Goal: Task Accomplishment & Management: Manage account settings

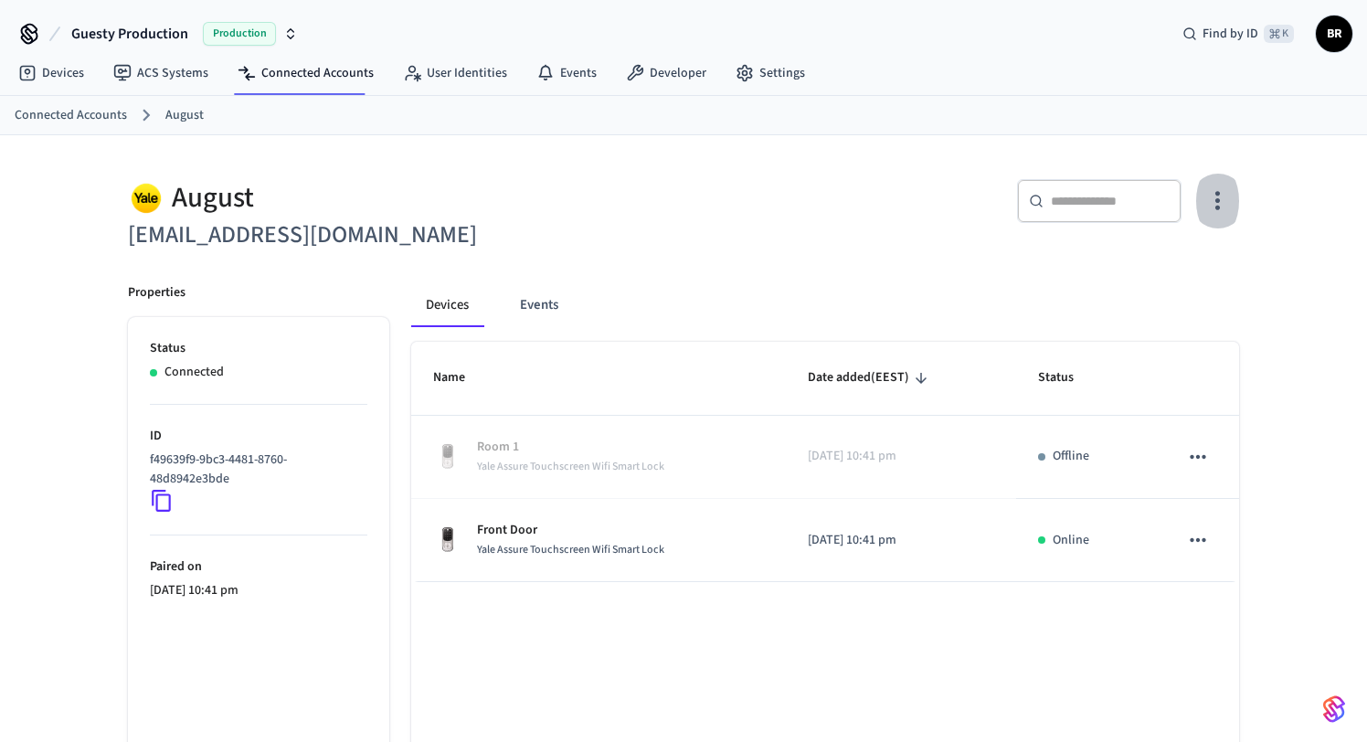
click at [1219, 201] on icon "button" at bounding box center [1217, 201] width 5 height 19
click at [1192, 279] on span "Sync Account" at bounding box center [1165, 276] width 74 height 18
click at [942, 283] on div at bounding box center [683, 371] width 1367 height 742
click at [941, 283] on div "Devices Events" at bounding box center [825, 305] width 828 height 44
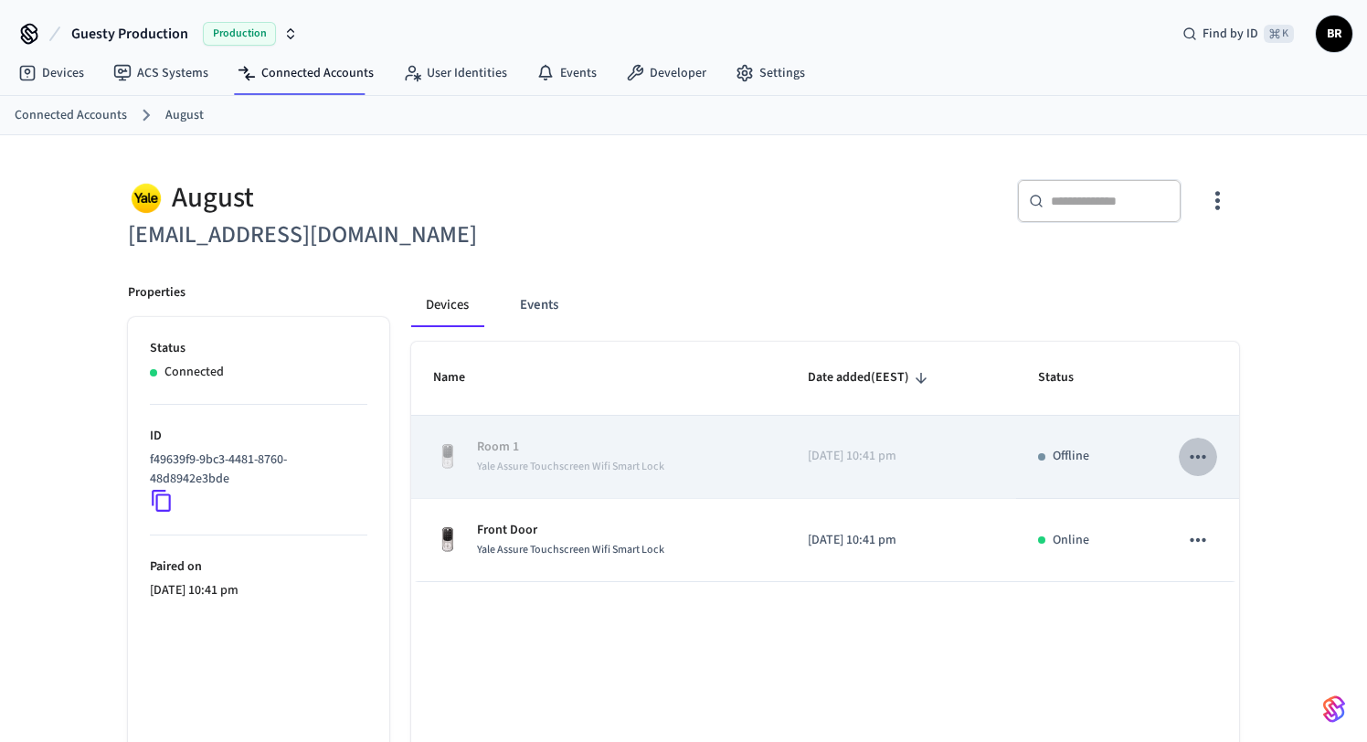
click at [1201, 455] on icon "sticky table" at bounding box center [1198, 457] width 24 height 24
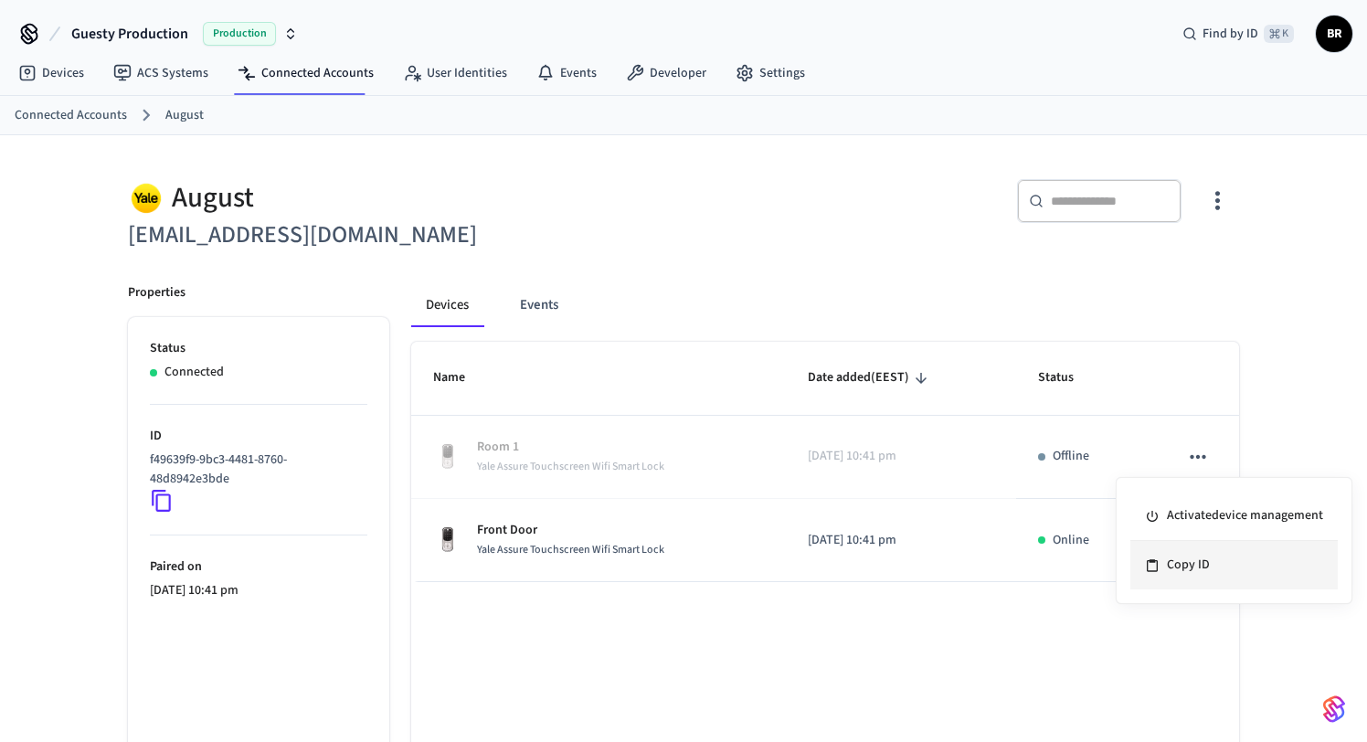
click at [1182, 562] on li "Copy ID" at bounding box center [1233, 565] width 207 height 48
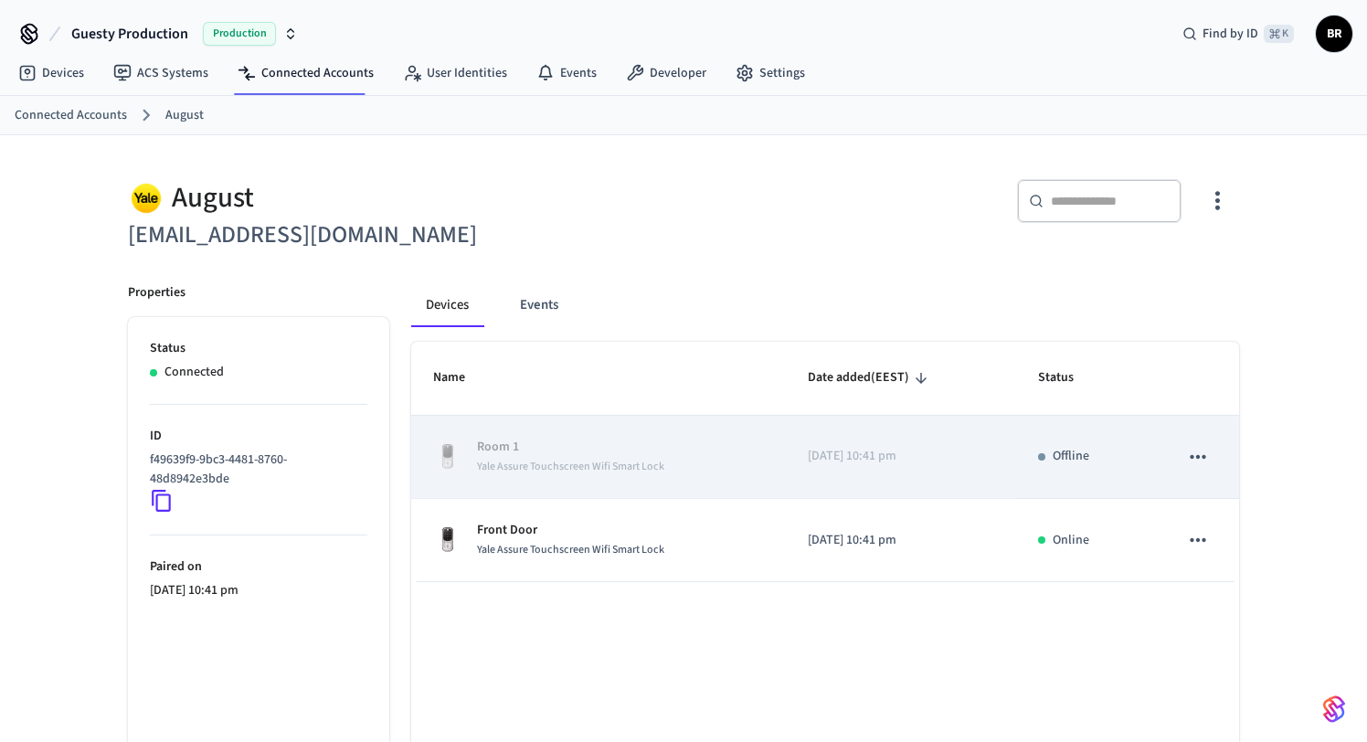
click at [1193, 459] on icon "sticky table" at bounding box center [1198, 457] width 24 height 24
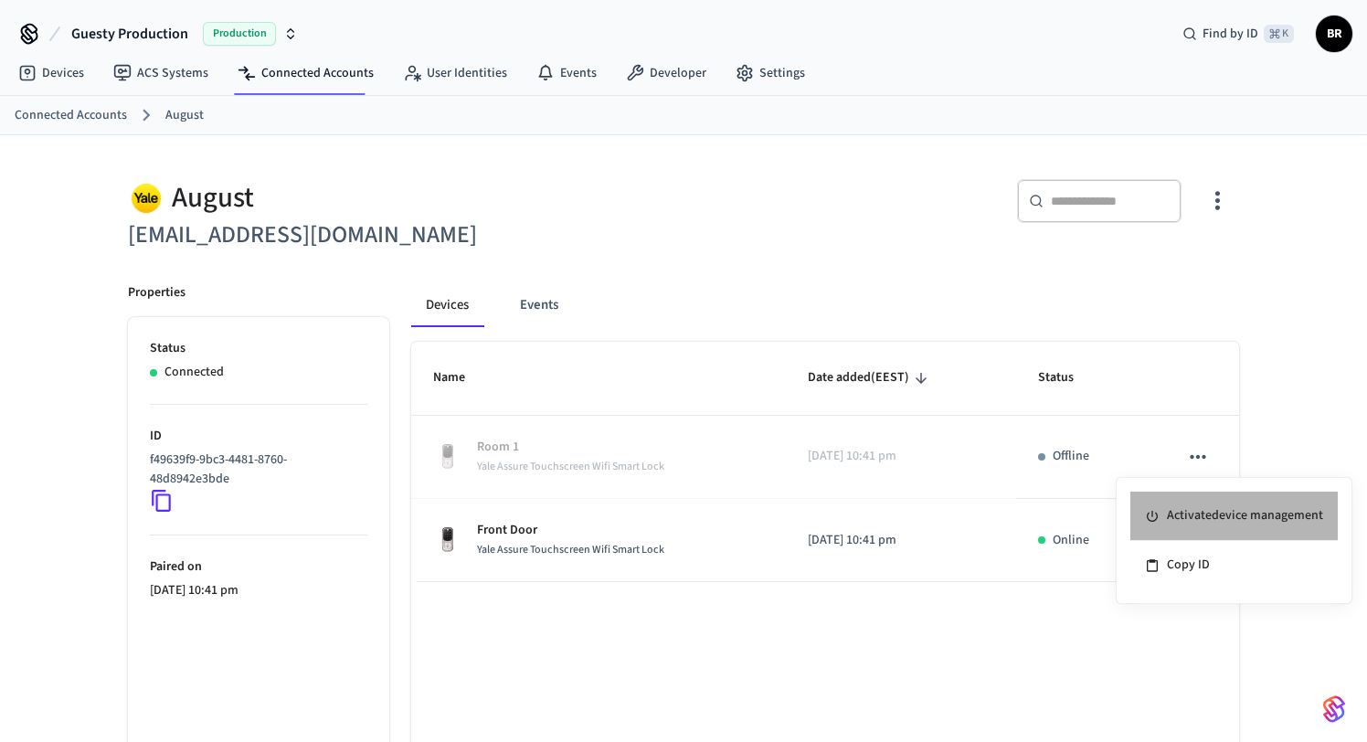
click at [1213, 512] on li "Activate device management" at bounding box center [1233, 516] width 207 height 49
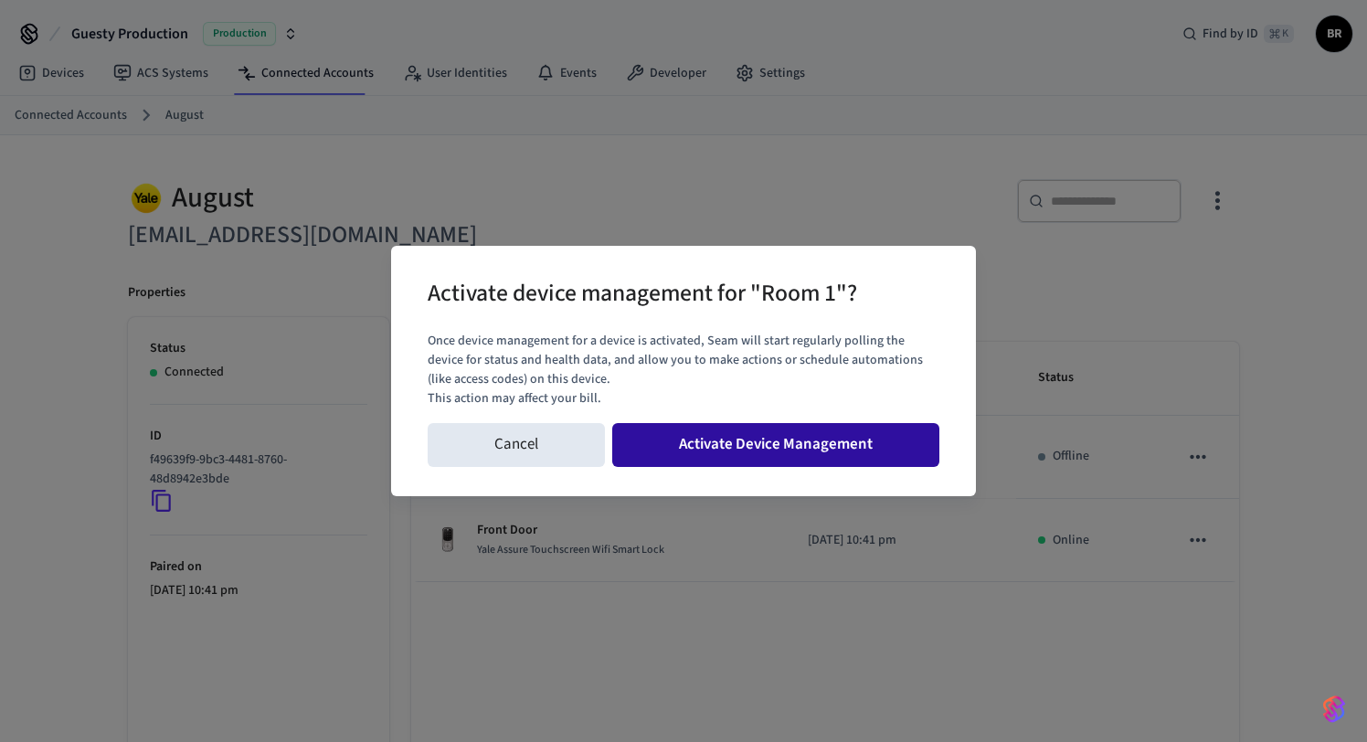
click at [839, 436] on button "Activate Device Management" at bounding box center [775, 445] width 327 height 44
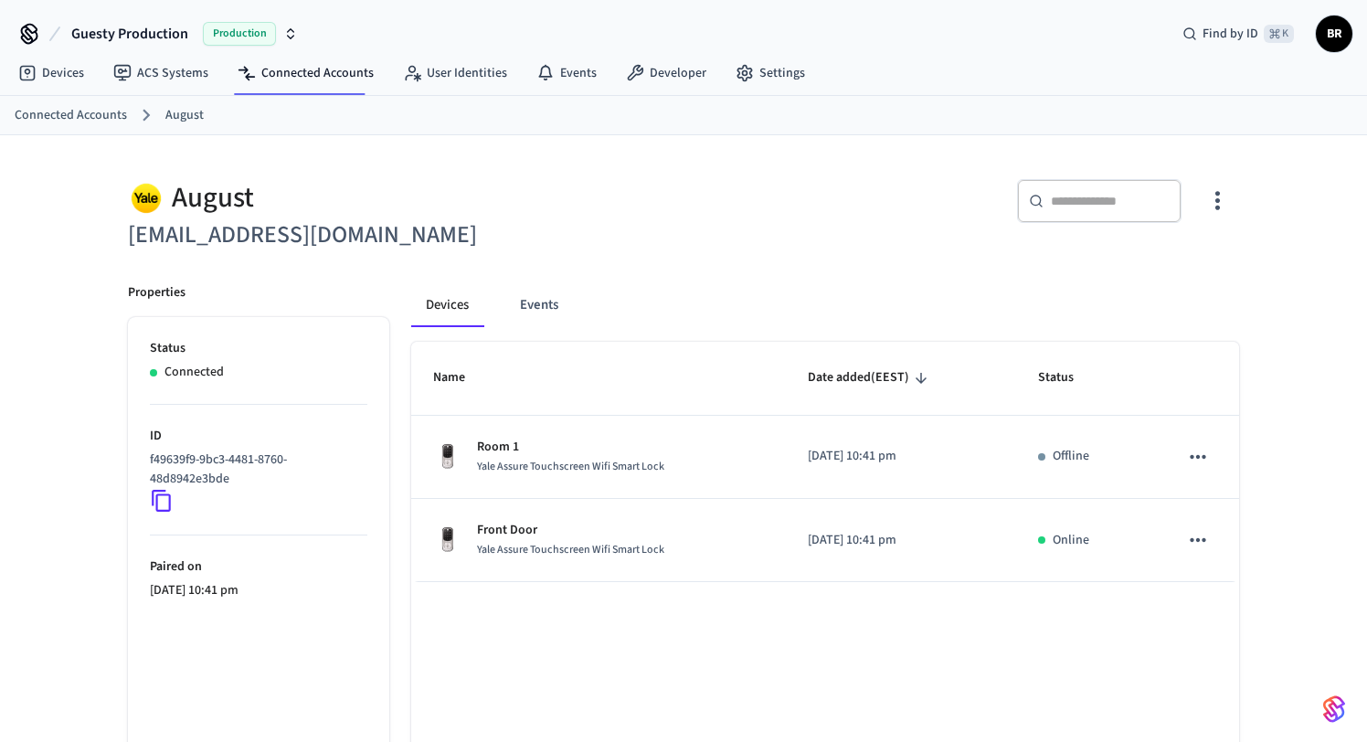
click at [1223, 207] on icon "button" at bounding box center [1217, 200] width 28 height 28
click at [1168, 271] on span "Sync Account" at bounding box center [1165, 276] width 74 height 18
click at [1293, 270] on div at bounding box center [683, 371] width 1367 height 742
click at [1223, 205] on icon "button" at bounding box center [1217, 200] width 28 height 28
click at [1181, 274] on span "Sync Account" at bounding box center [1165, 276] width 74 height 18
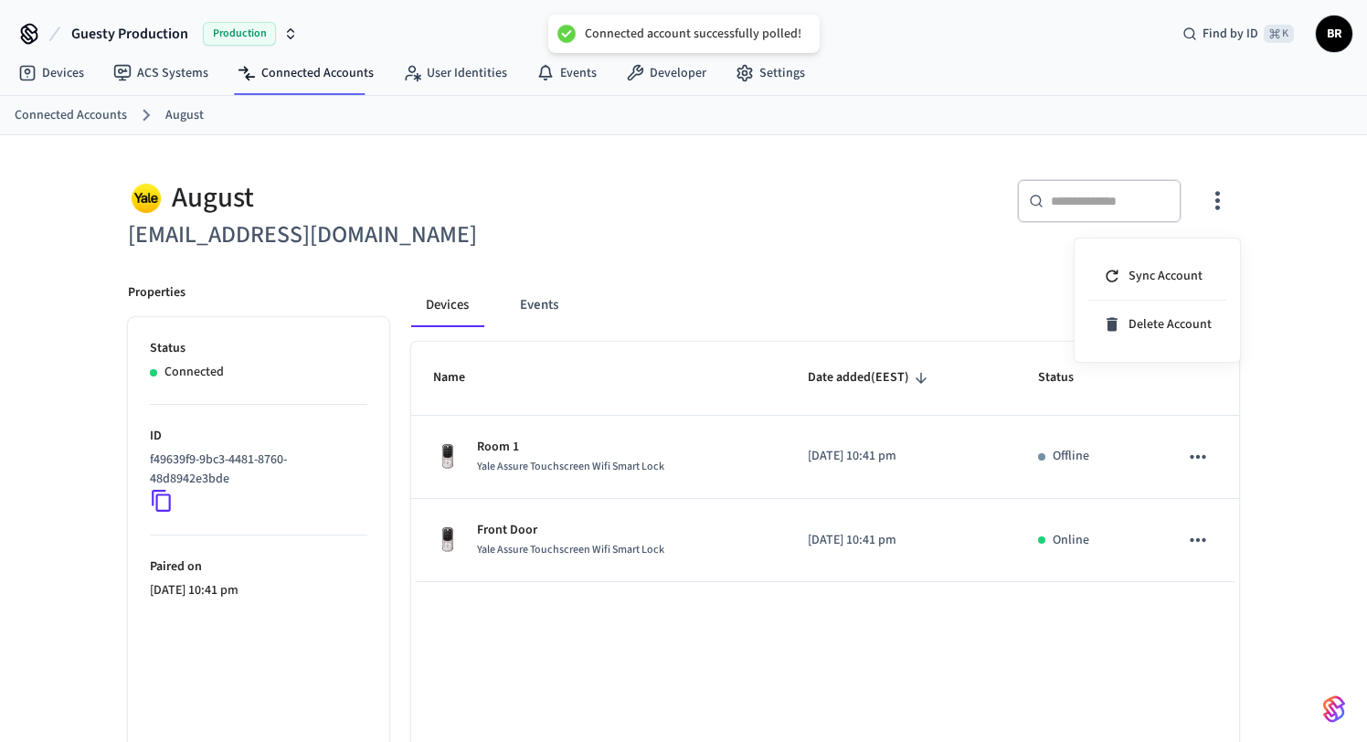
click at [896, 275] on div at bounding box center [683, 371] width 1367 height 742
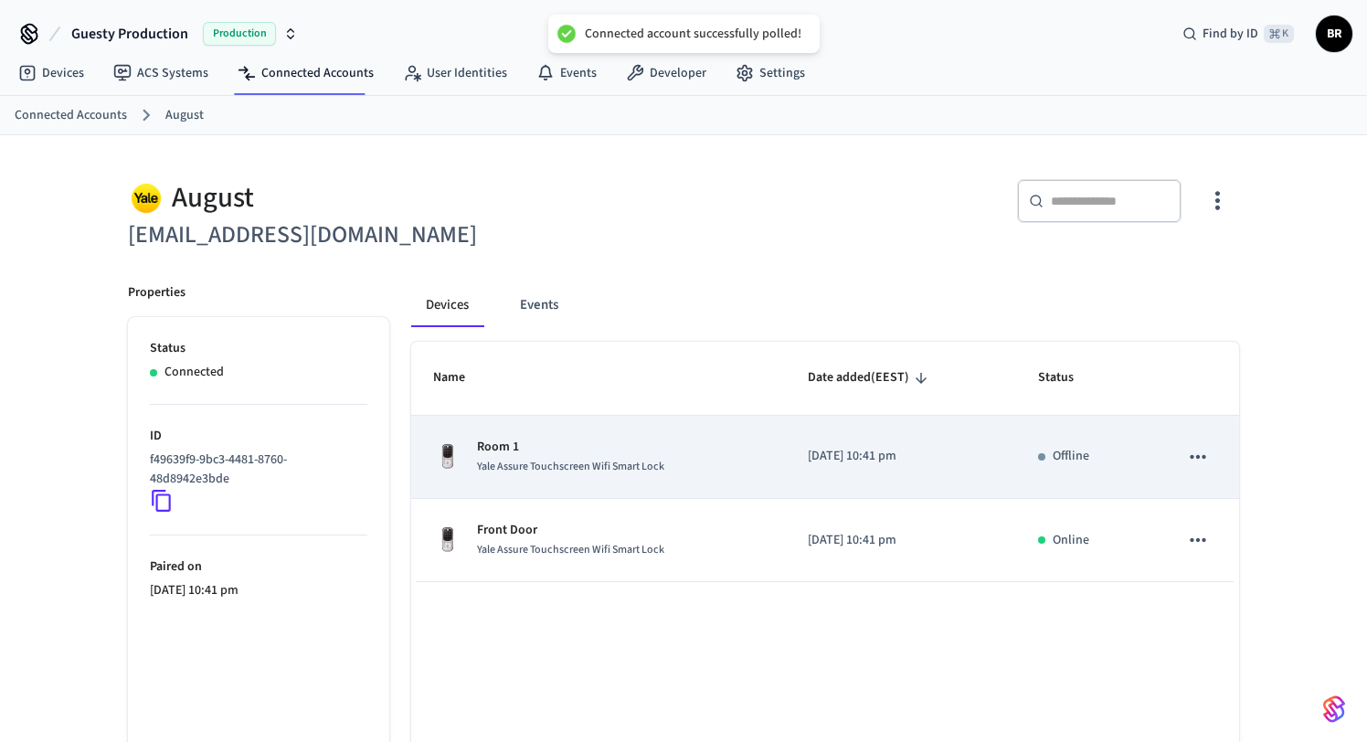
click at [715, 430] on td "Room 1 Yale Assure Touchscreen Wifi Smart Lock" at bounding box center [598, 457] width 375 height 83
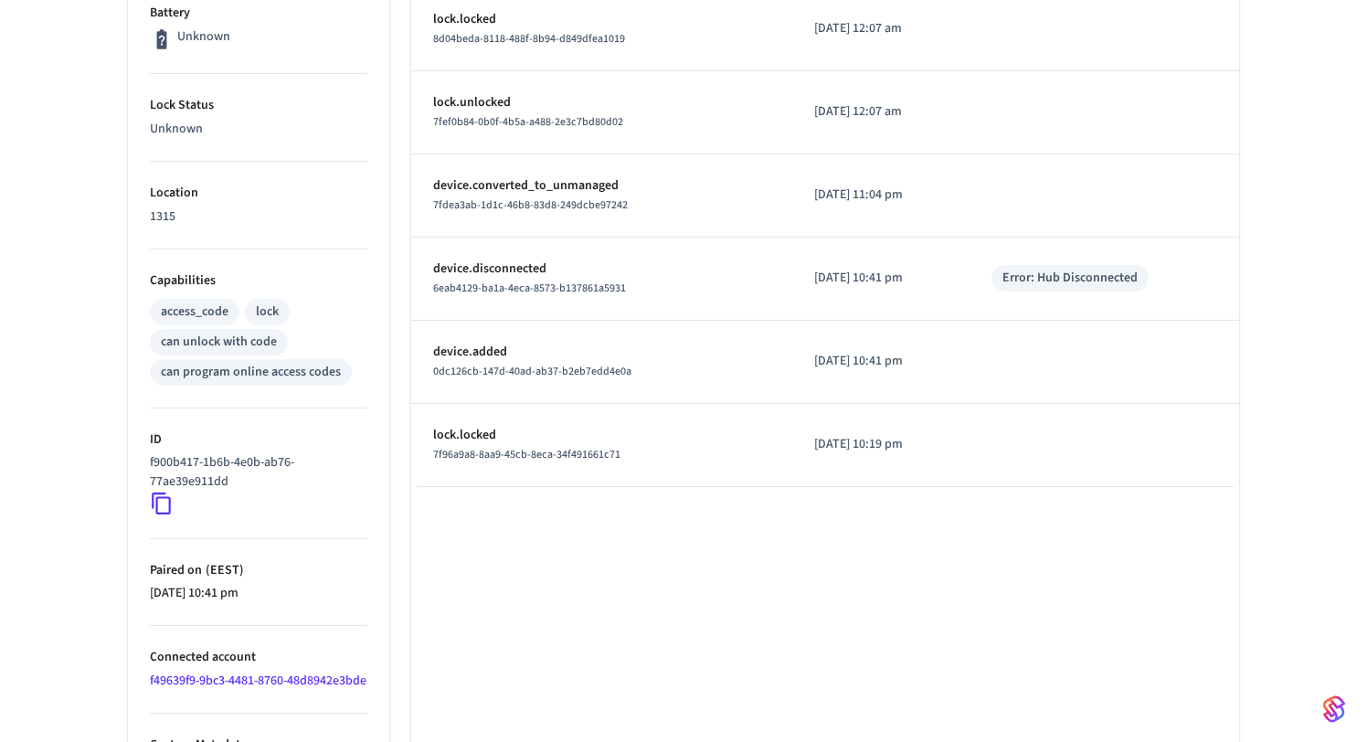
scroll to position [502, 0]
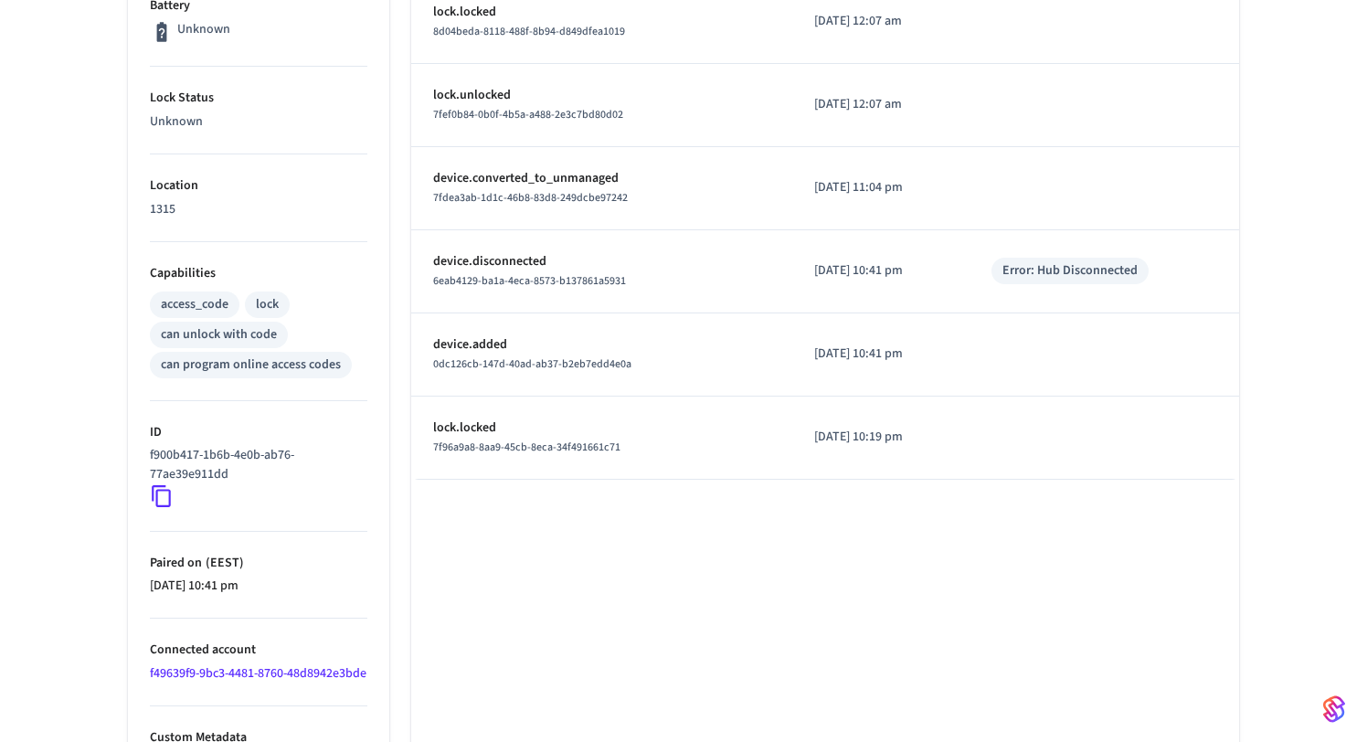
click at [227, 676] on link "f49639f9-9bc3-4481-8760-48d8942e3bde" at bounding box center [258, 673] width 217 height 18
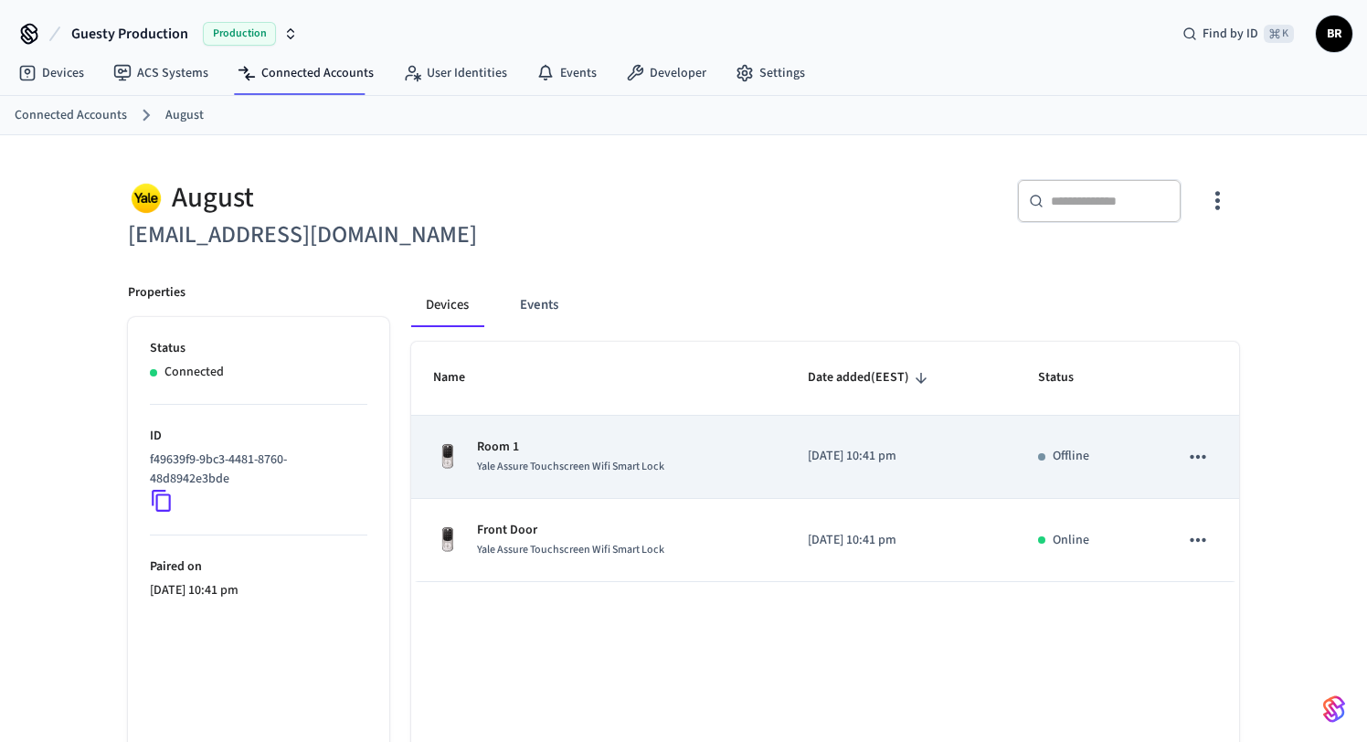
click at [1202, 454] on icon "sticky table" at bounding box center [1198, 457] width 24 height 24
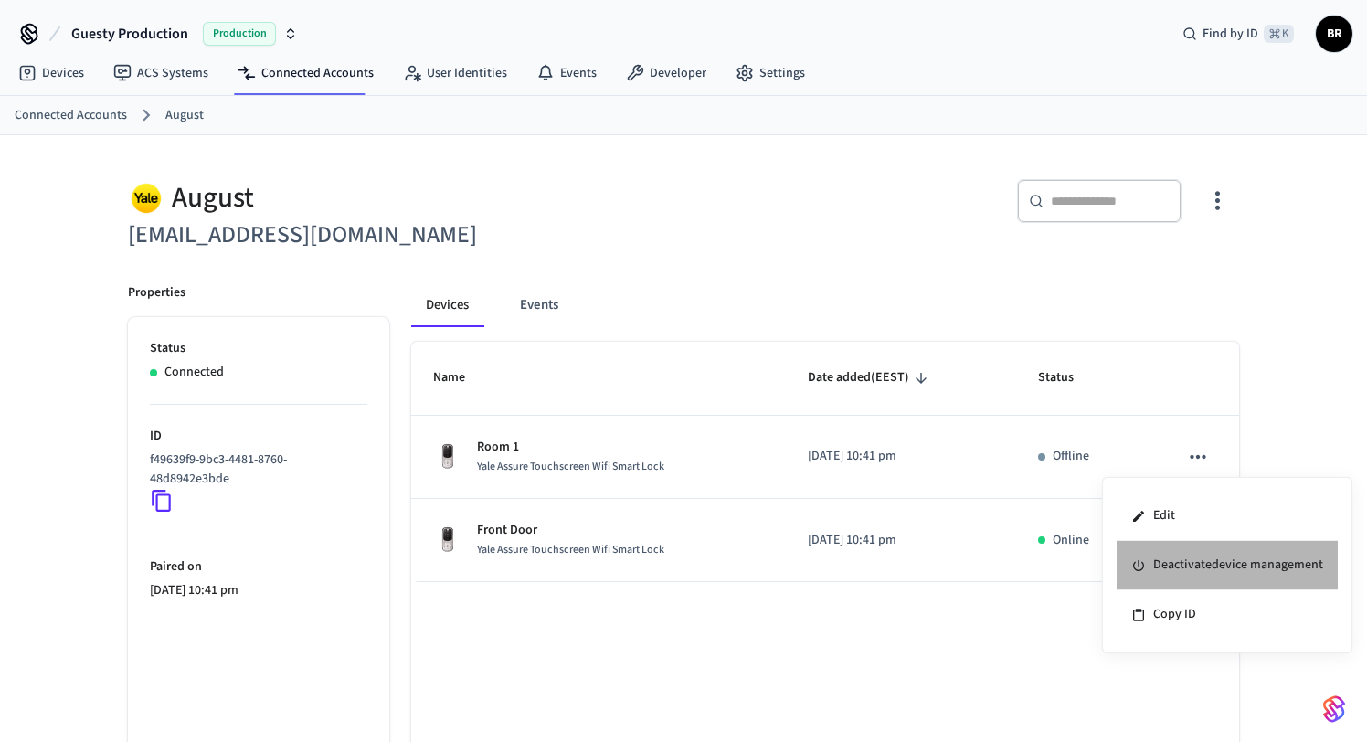
click at [1189, 565] on li "Deactivate device management" at bounding box center [1227, 565] width 221 height 49
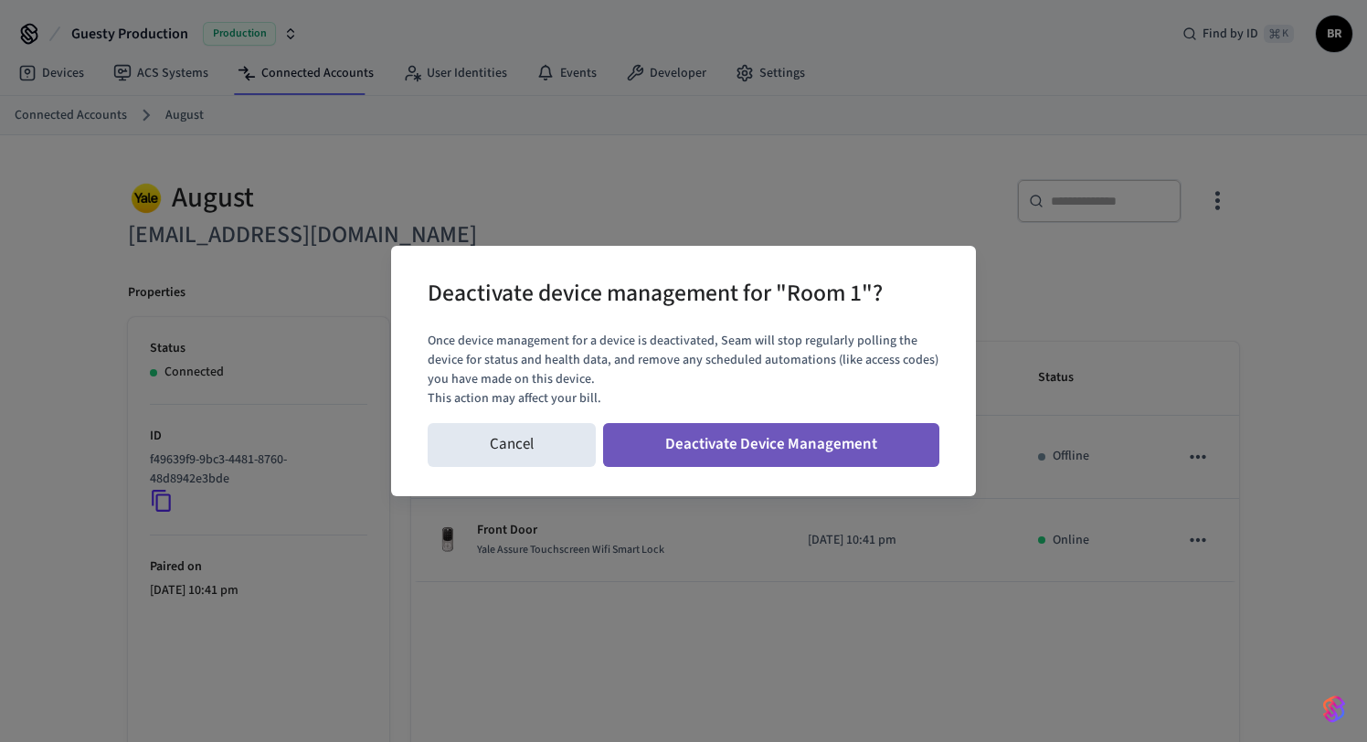
click at [802, 443] on button "Deactivate Device Management" at bounding box center [771, 445] width 336 height 44
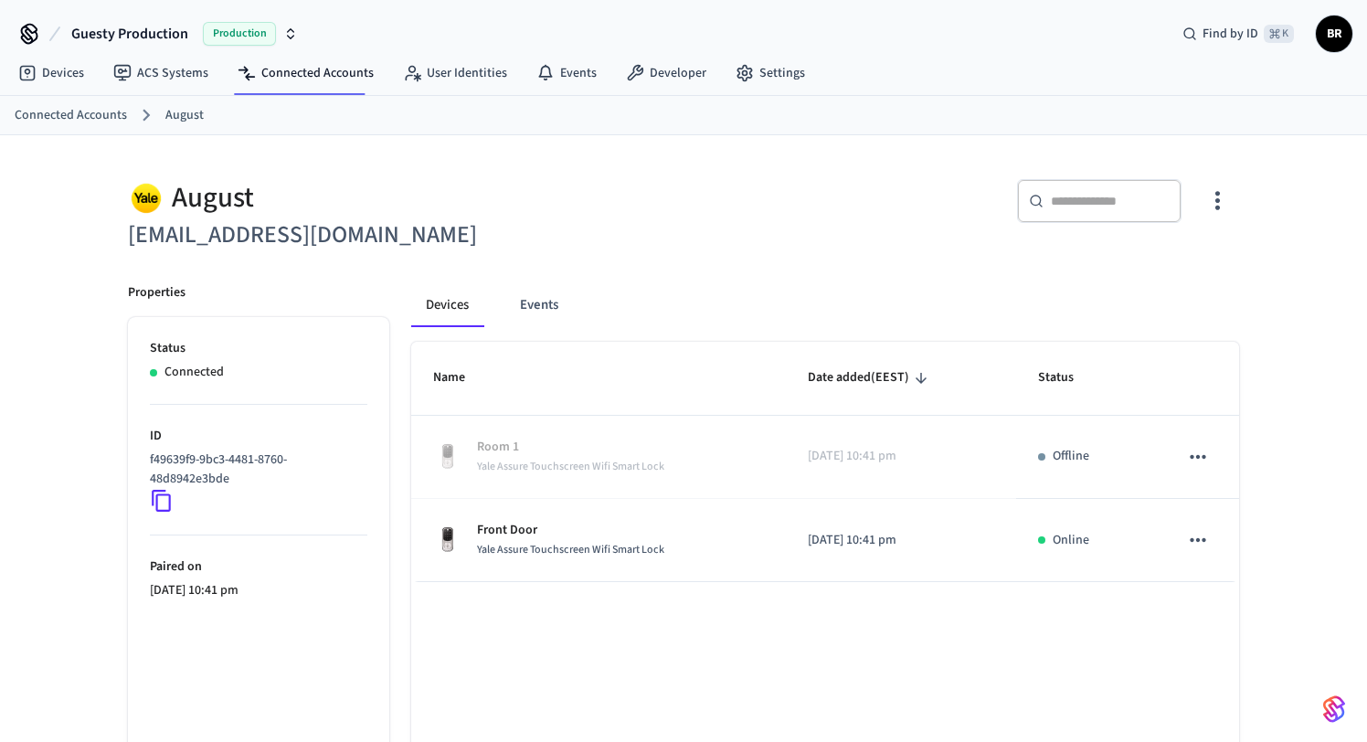
click at [1210, 203] on icon "button" at bounding box center [1217, 200] width 28 height 28
click at [1162, 269] on span "Sync Account" at bounding box center [1165, 276] width 74 height 18
click at [879, 291] on div at bounding box center [683, 371] width 1367 height 742
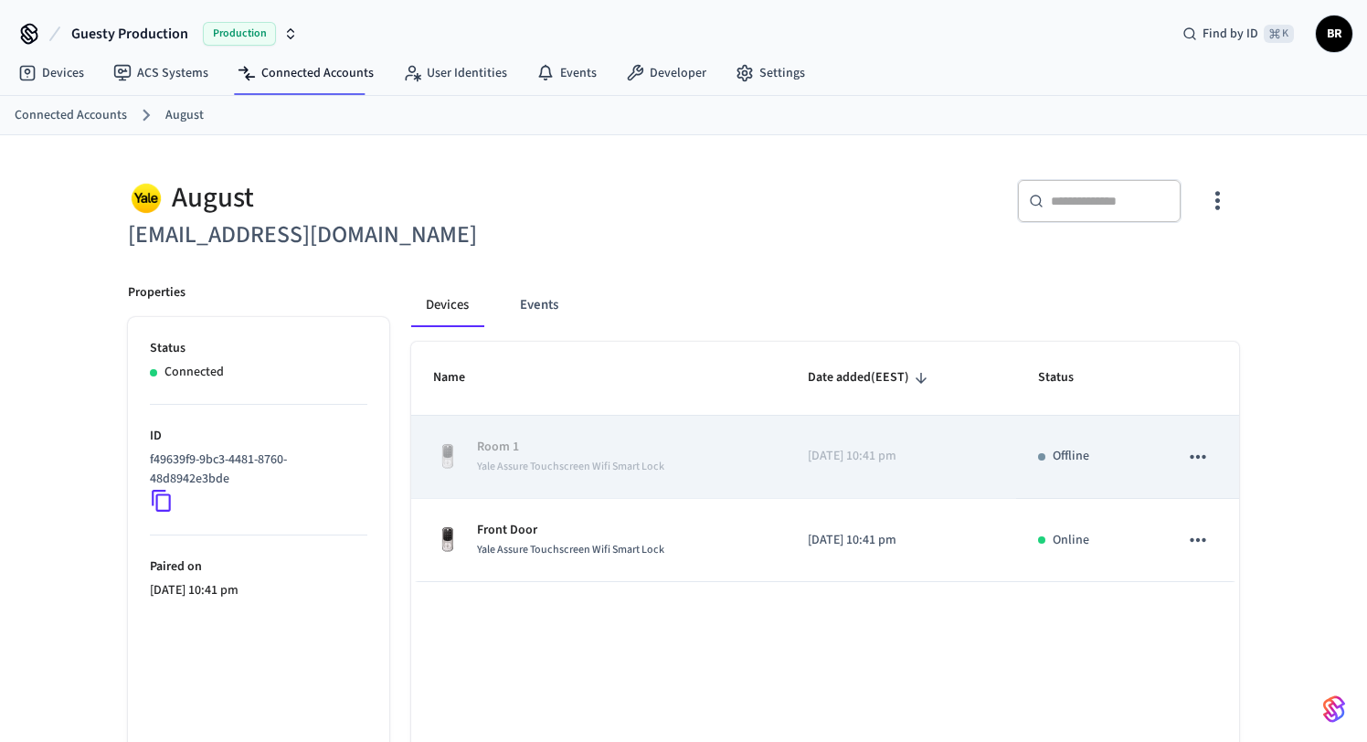
click at [1200, 452] on icon "sticky table" at bounding box center [1198, 457] width 24 height 24
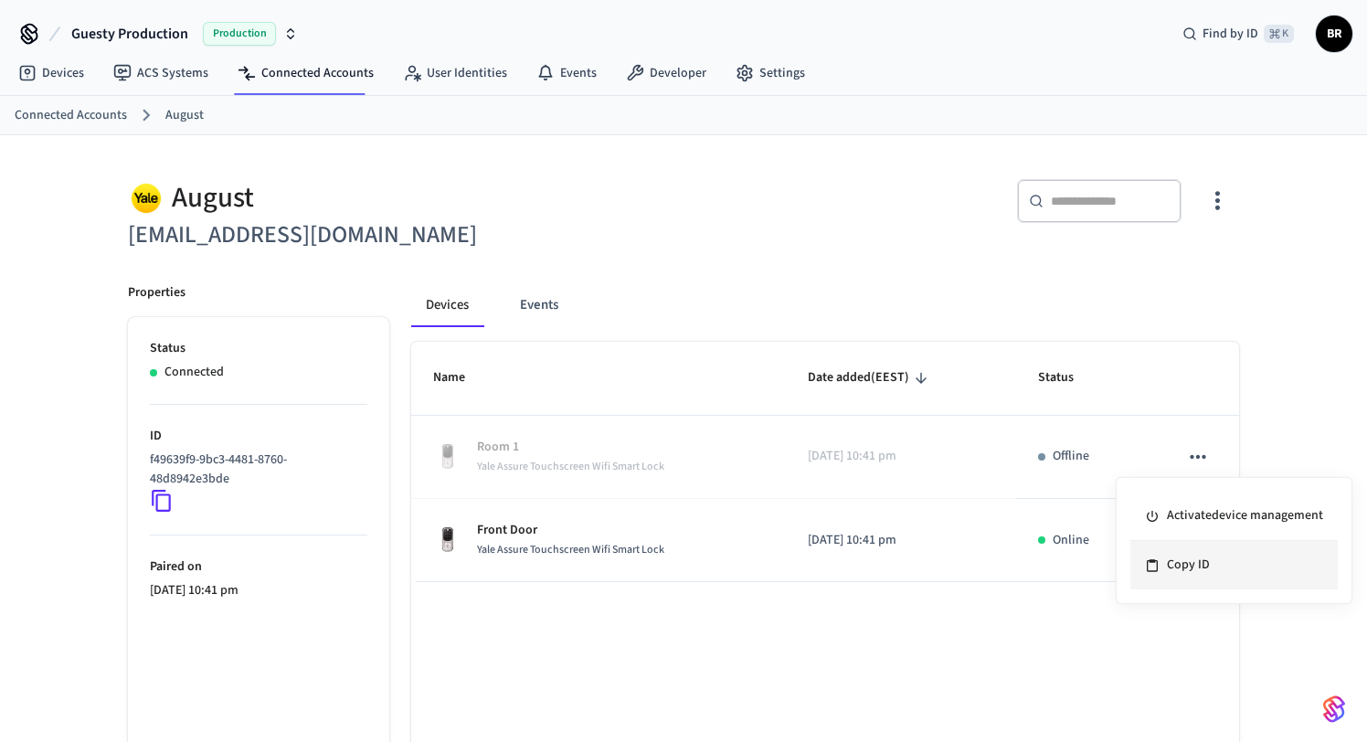
click at [1193, 574] on li "Copy ID" at bounding box center [1233, 565] width 207 height 48
